Goal: Book appointment/travel/reservation

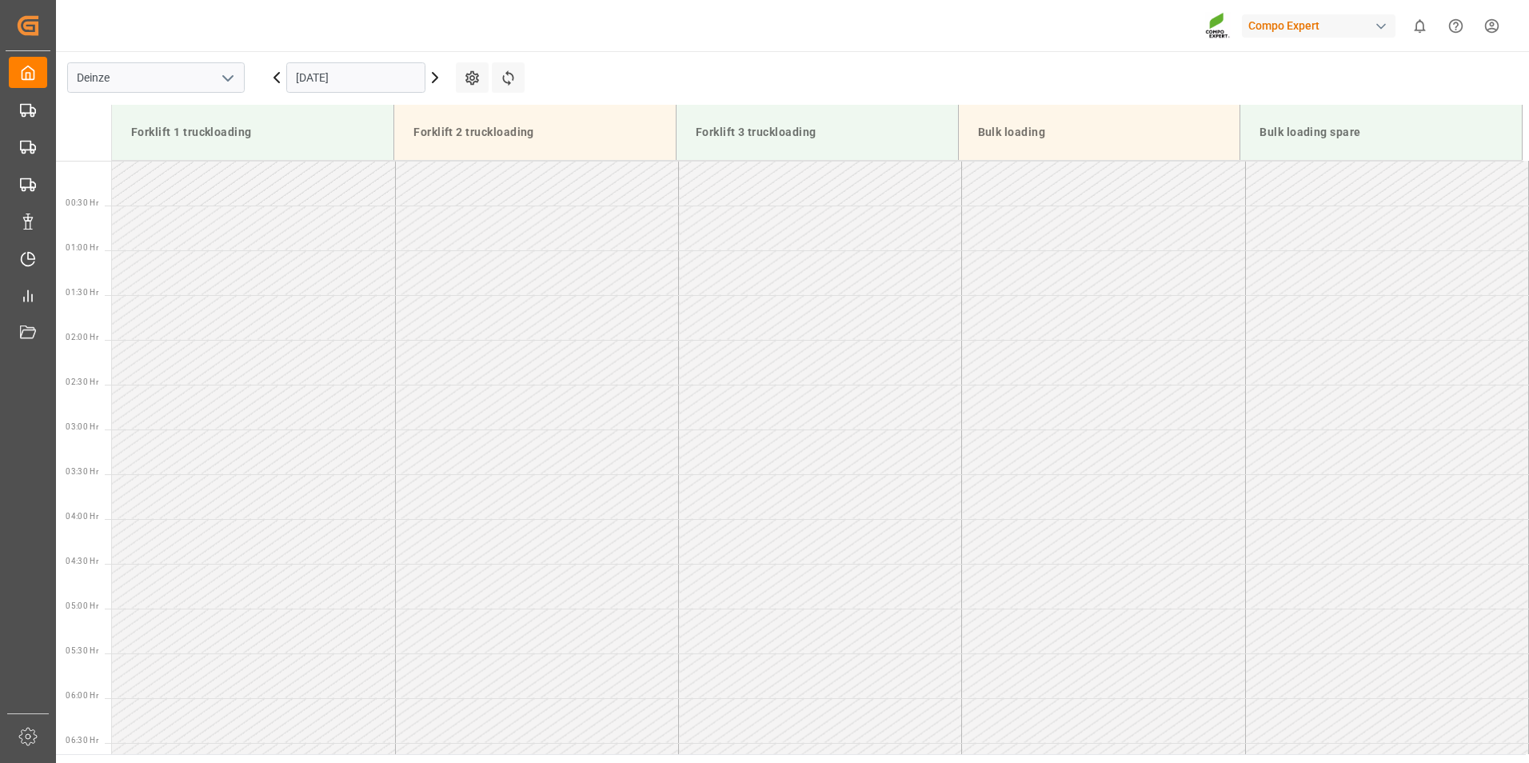
scroll to position [873, 0]
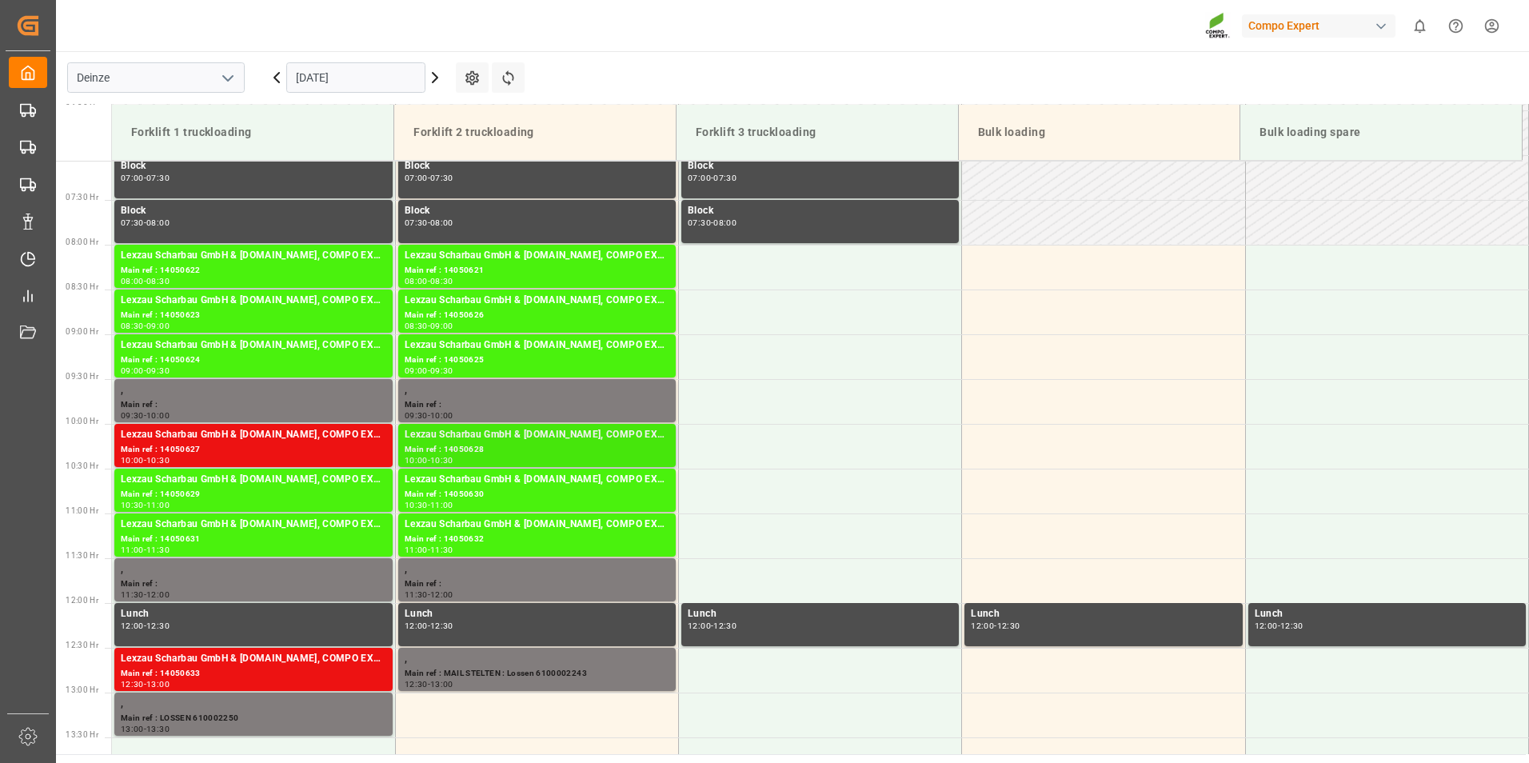
scroll to position [712, 0]
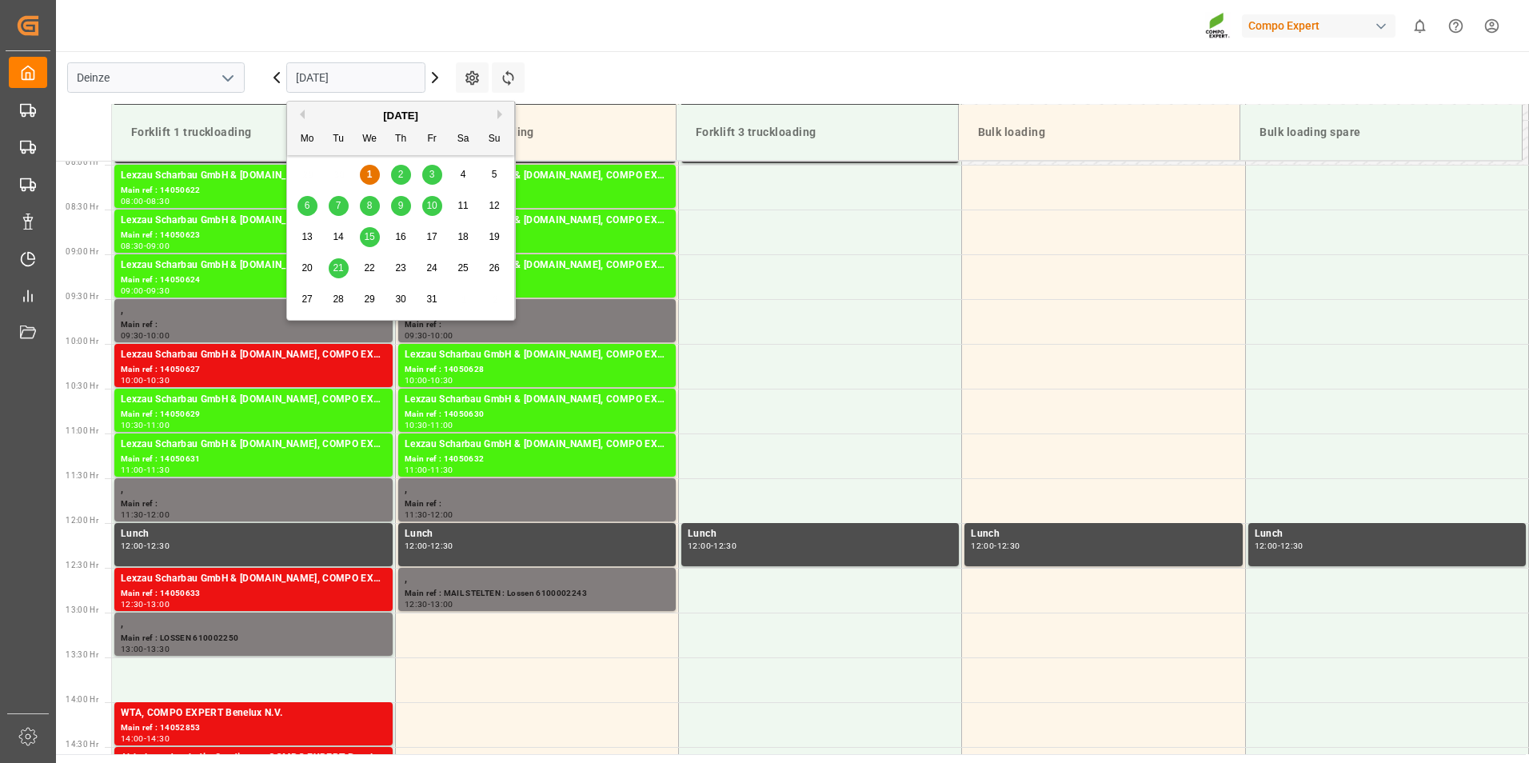
click at [383, 80] on input "[DATE]" at bounding box center [355, 77] width 139 height 30
click at [402, 177] on span "2" at bounding box center [401, 174] width 6 height 11
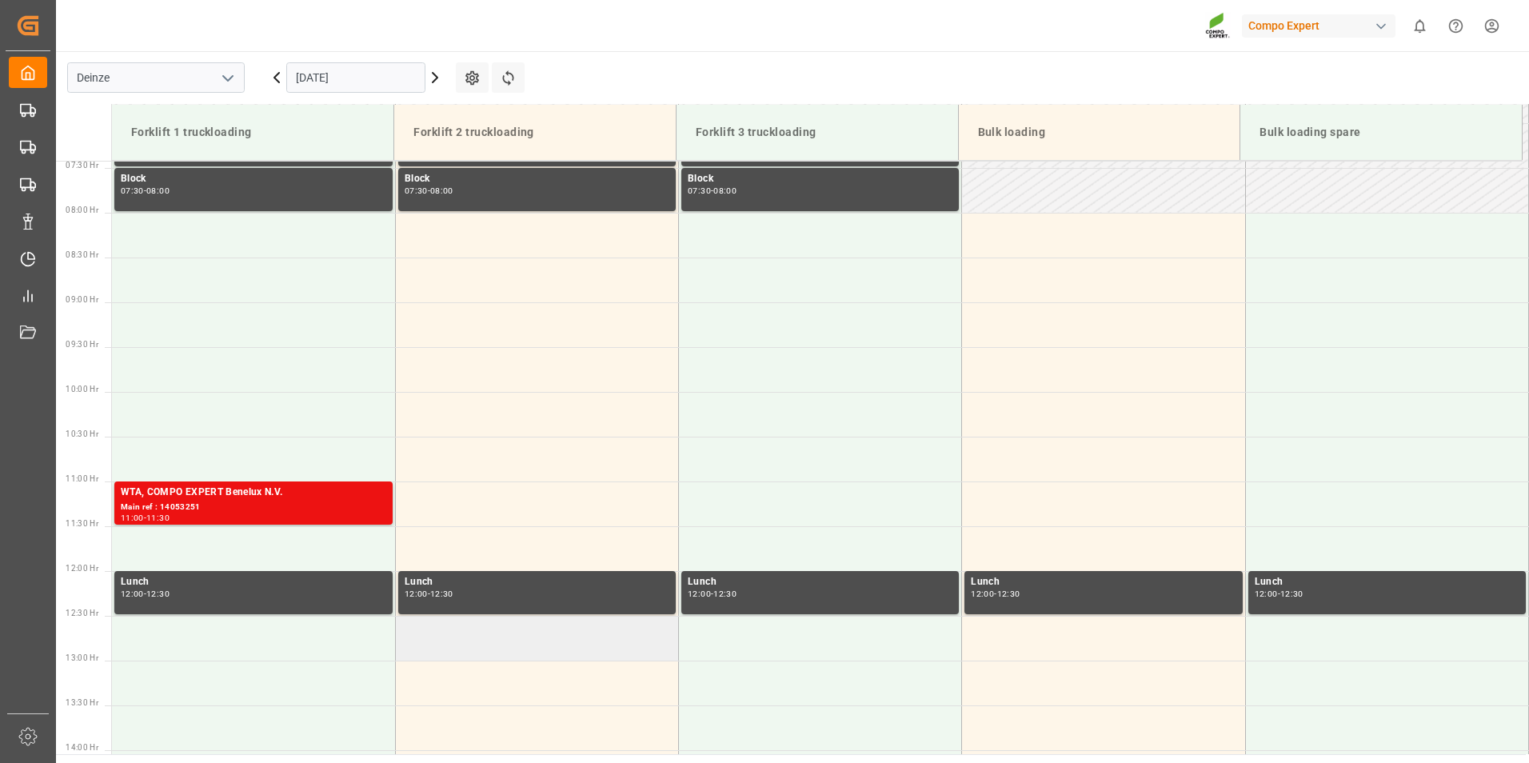
scroll to position [904, 0]
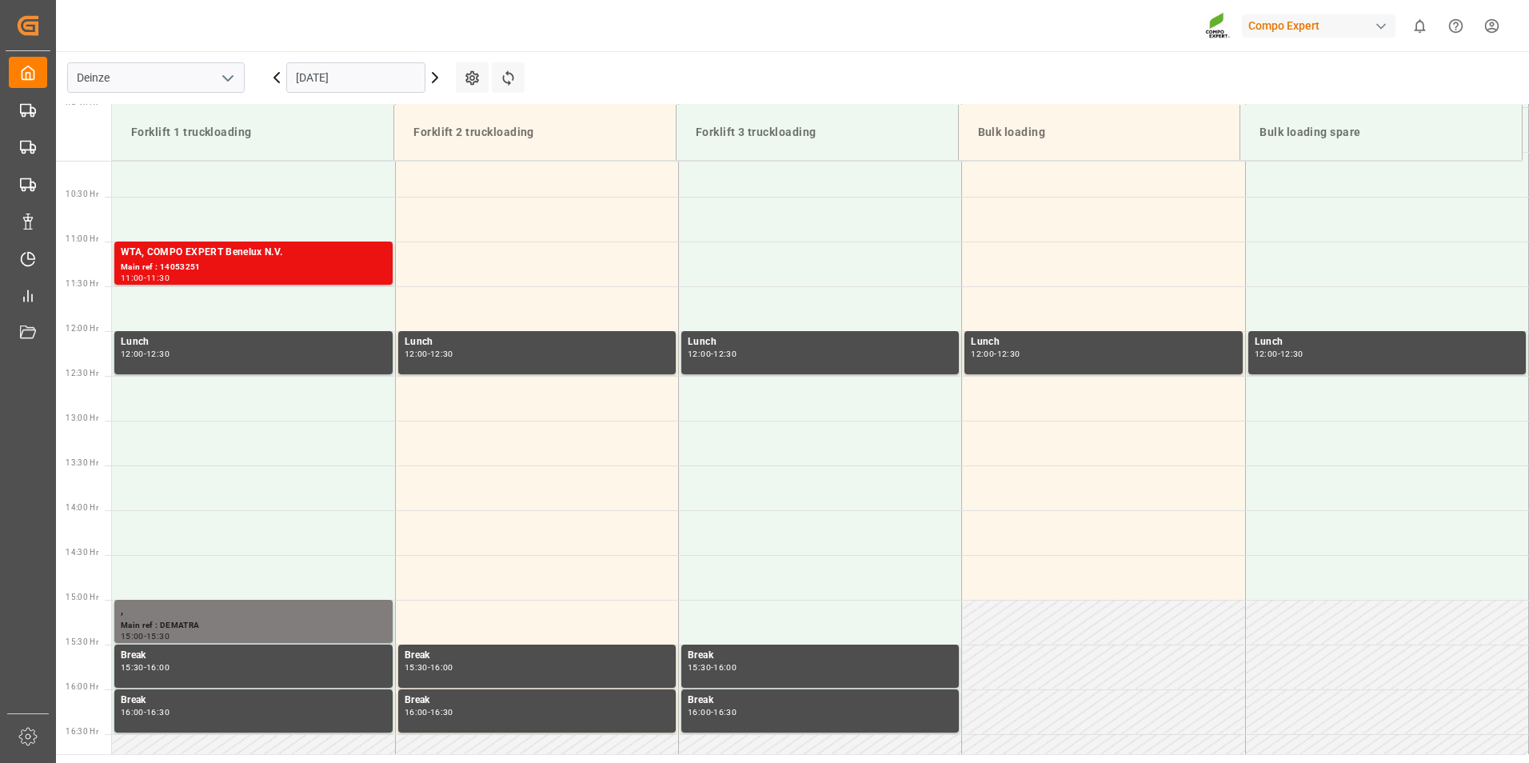
click at [354, 75] on input "02.10.2025" at bounding box center [355, 77] width 139 height 30
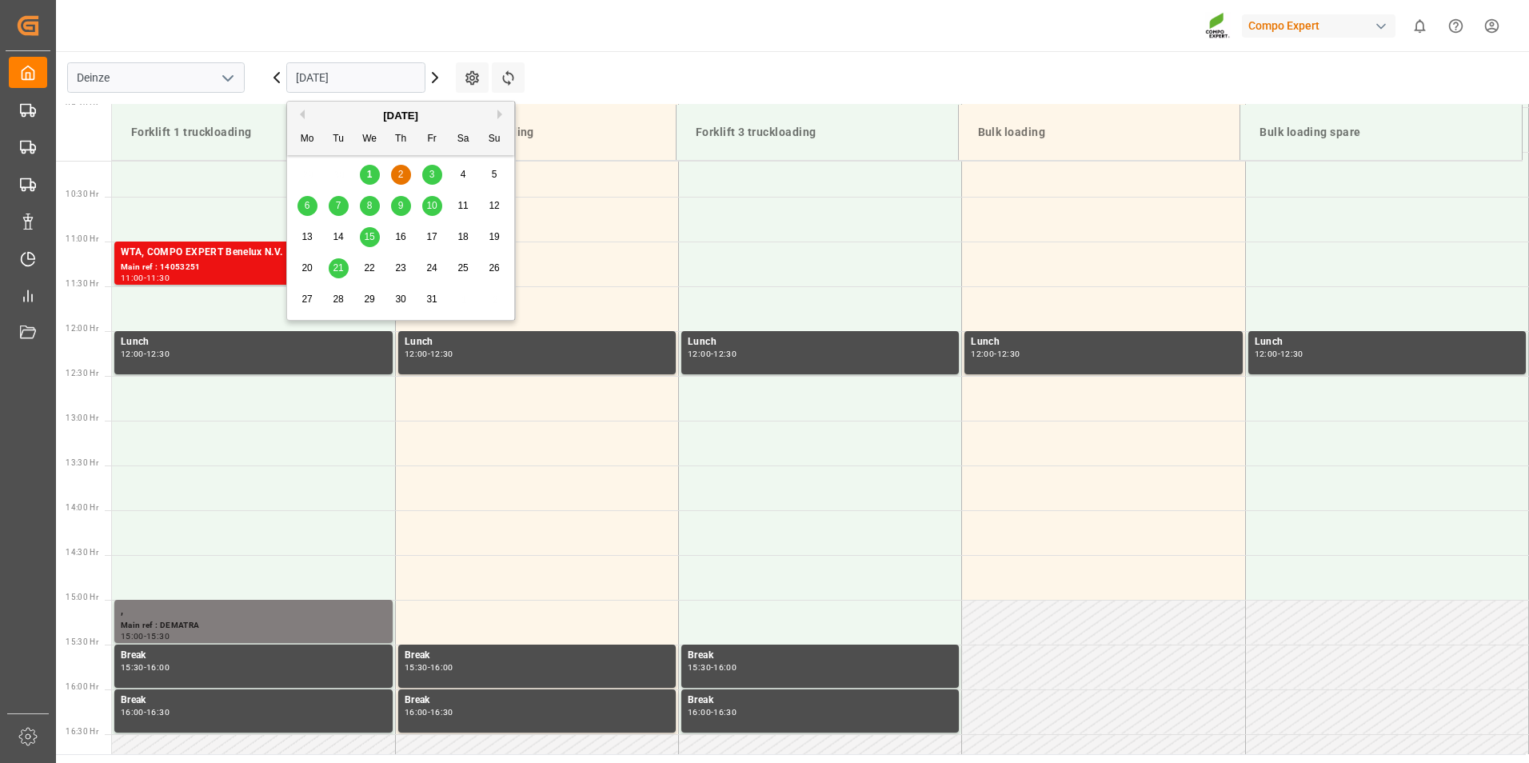
click at [367, 175] on span "1" at bounding box center [370, 174] width 6 height 11
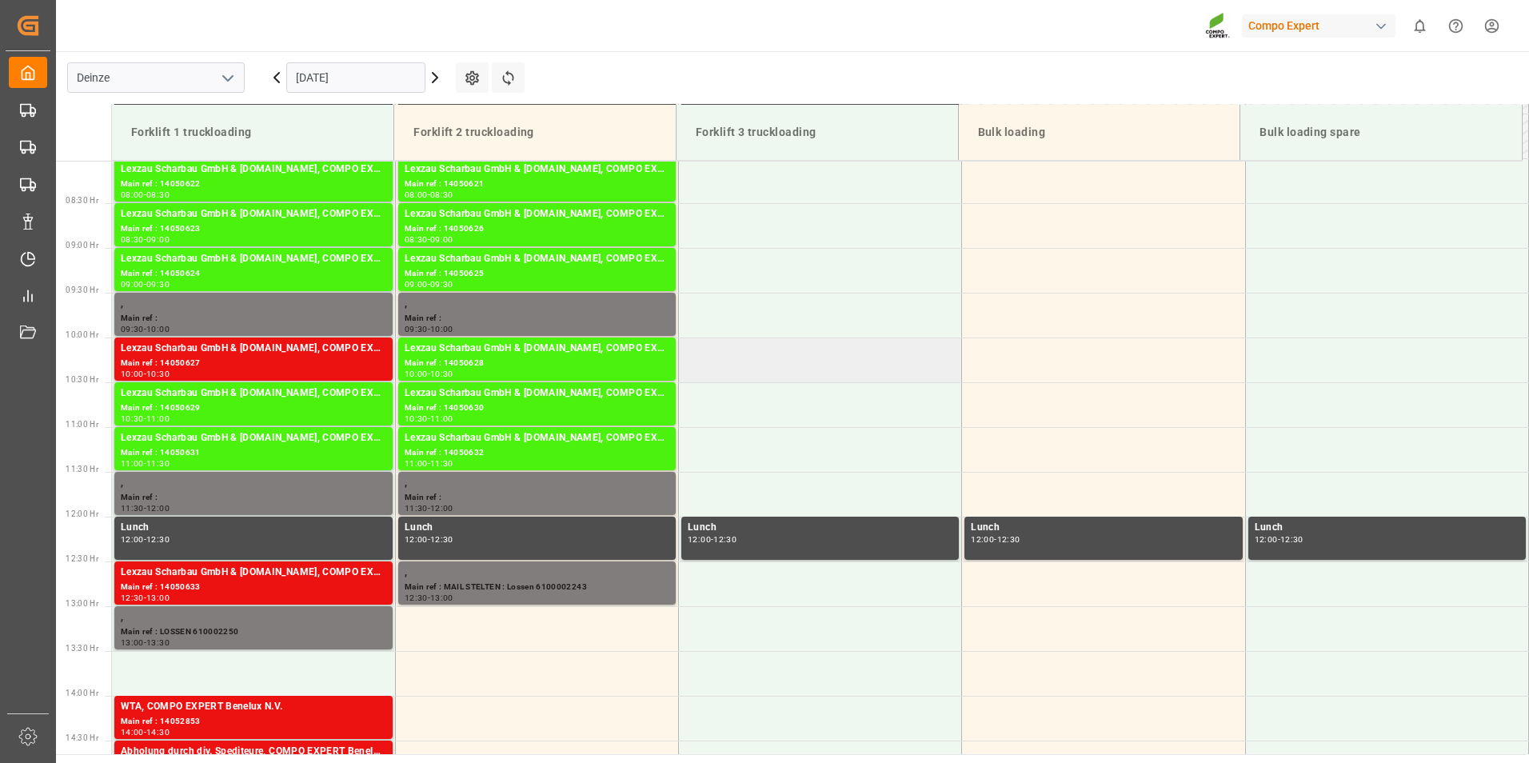
scroll to position [744, 0]
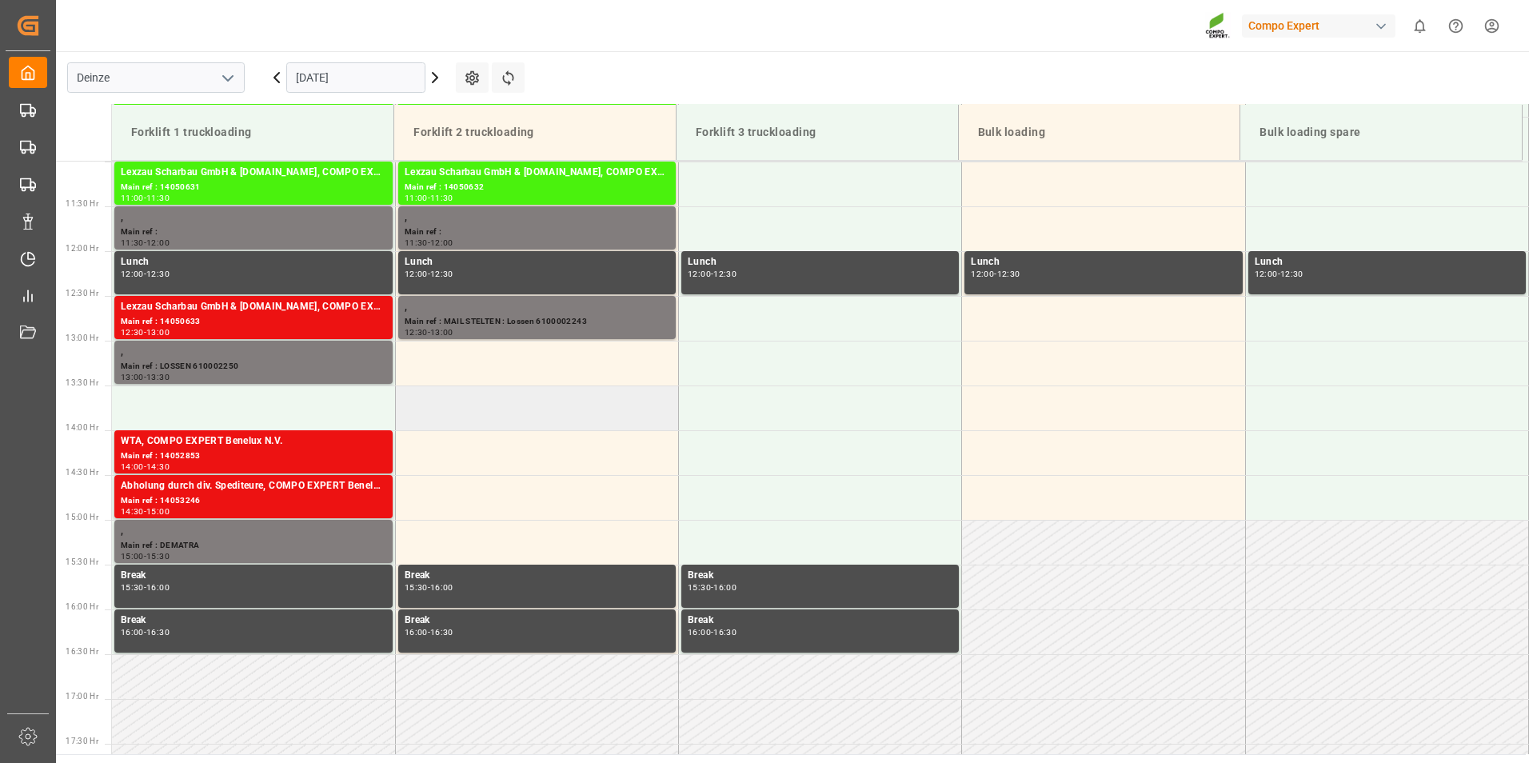
scroll to position [904, 0]
